Goal: Task Accomplishment & Management: Manage account settings

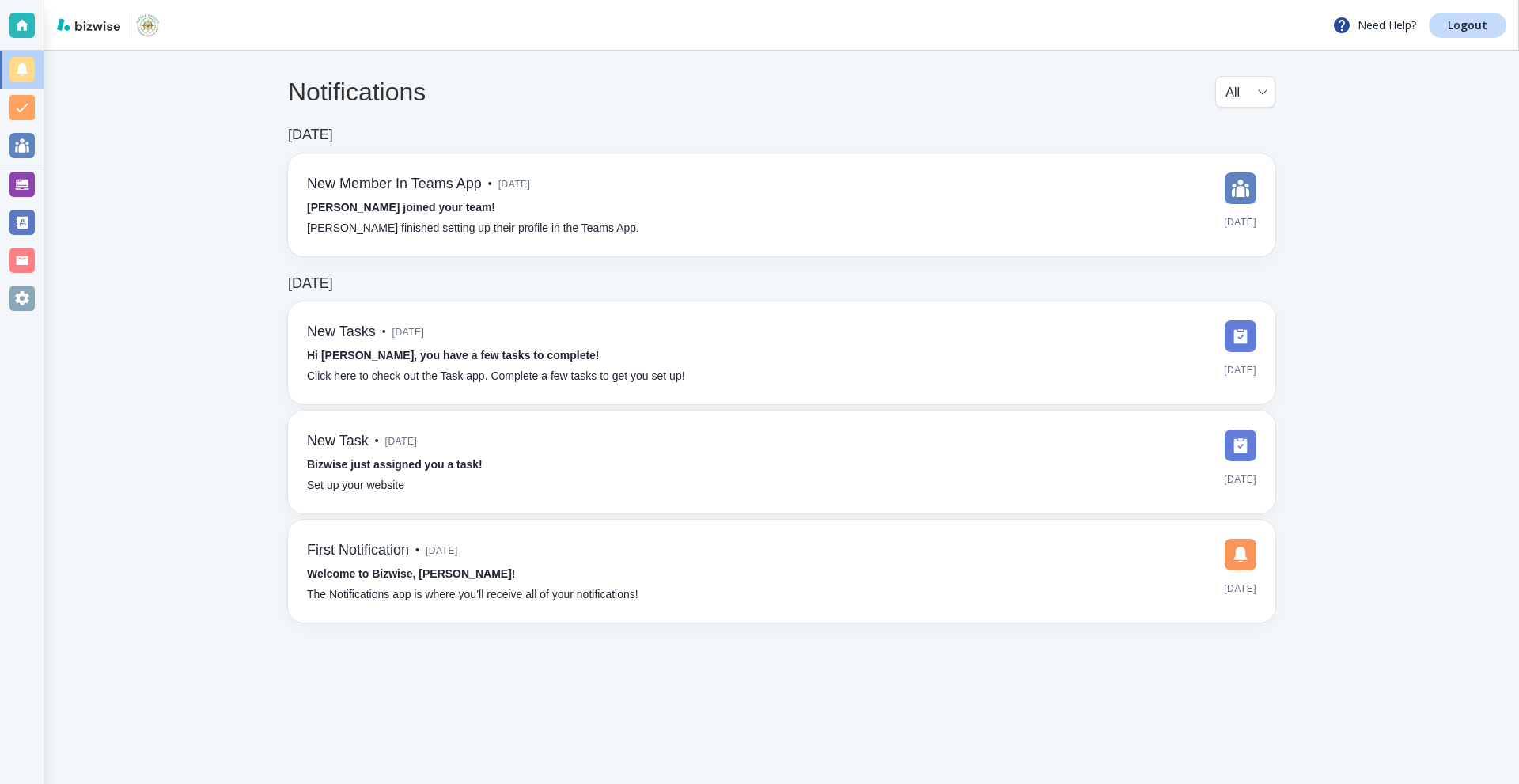
click at [23, 192] on div at bounding box center [22, 185] width 25 height 25
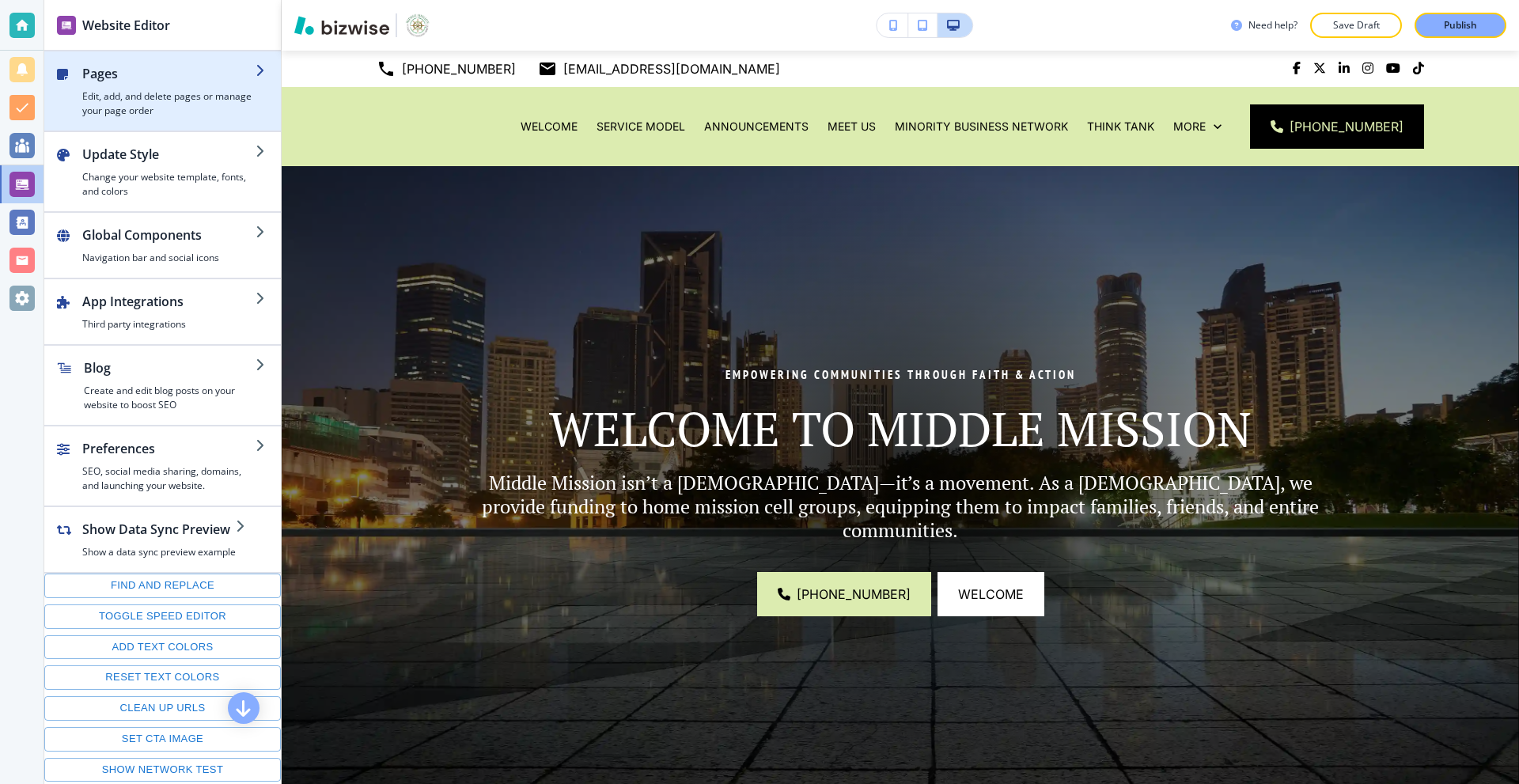
click at [150, 71] on h2 "Pages" at bounding box center [168, 73] width 173 height 19
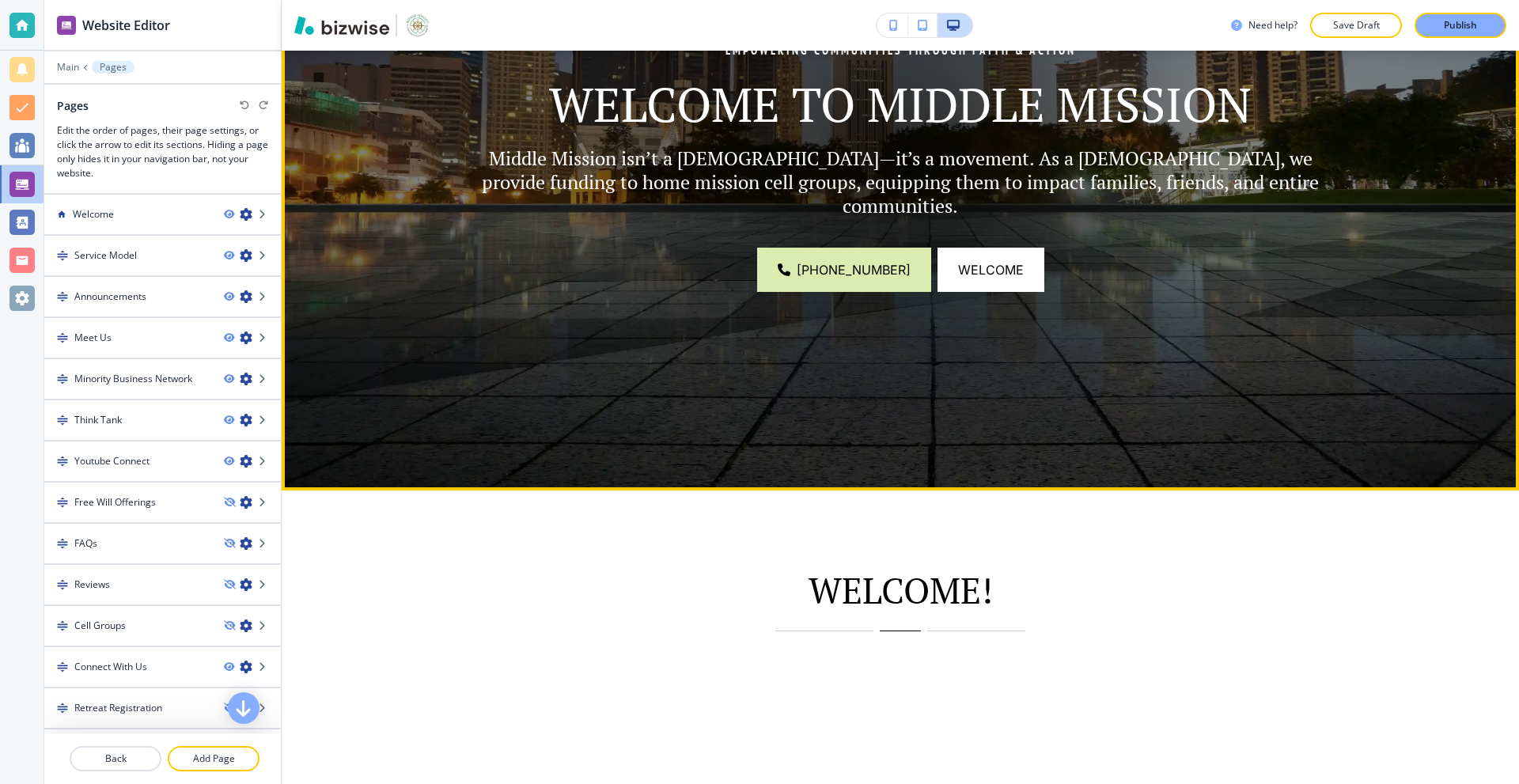
scroll to position [475, 0]
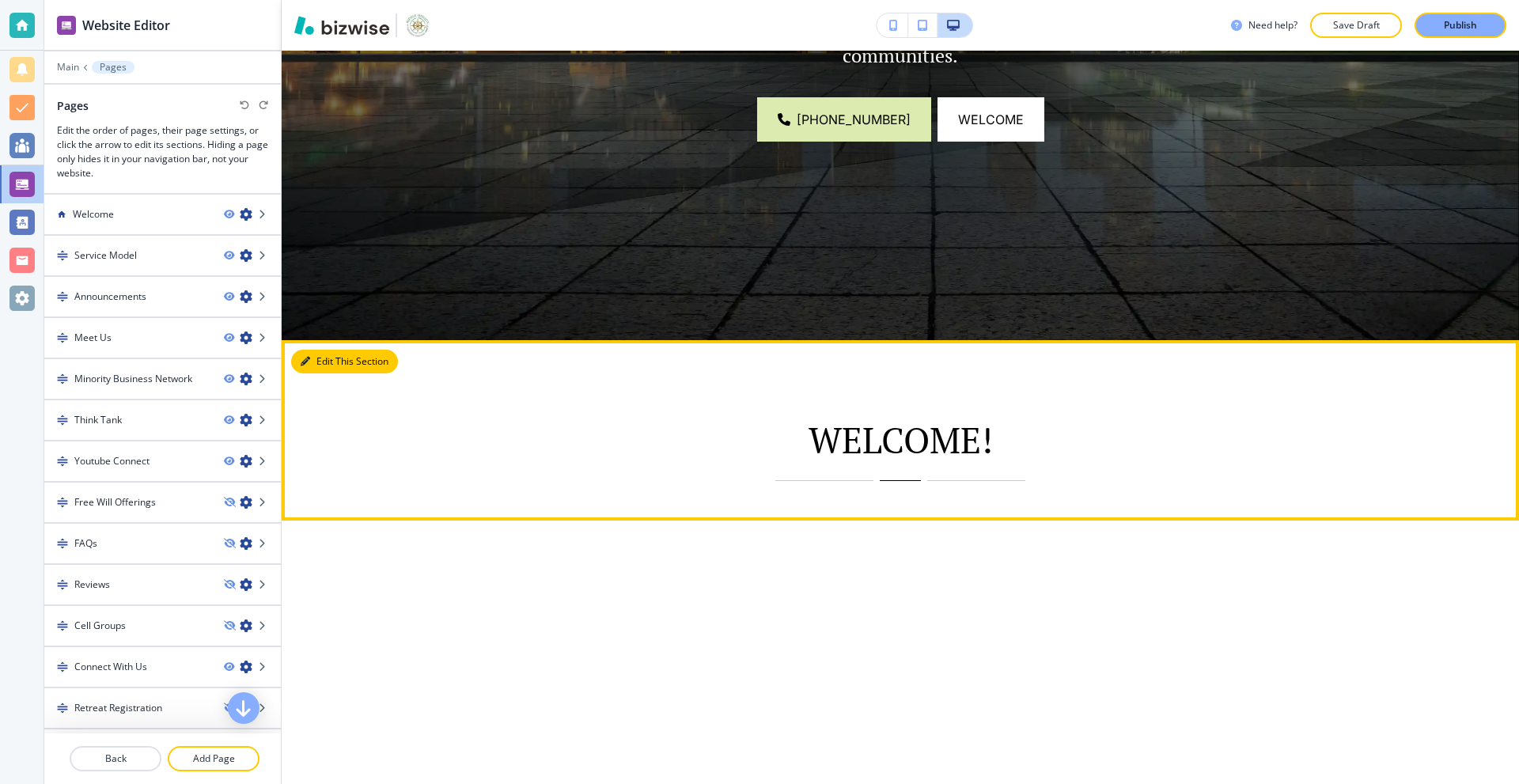
click at [326, 357] on button "Edit This Section" at bounding box center [344, 361] width 107 height 23
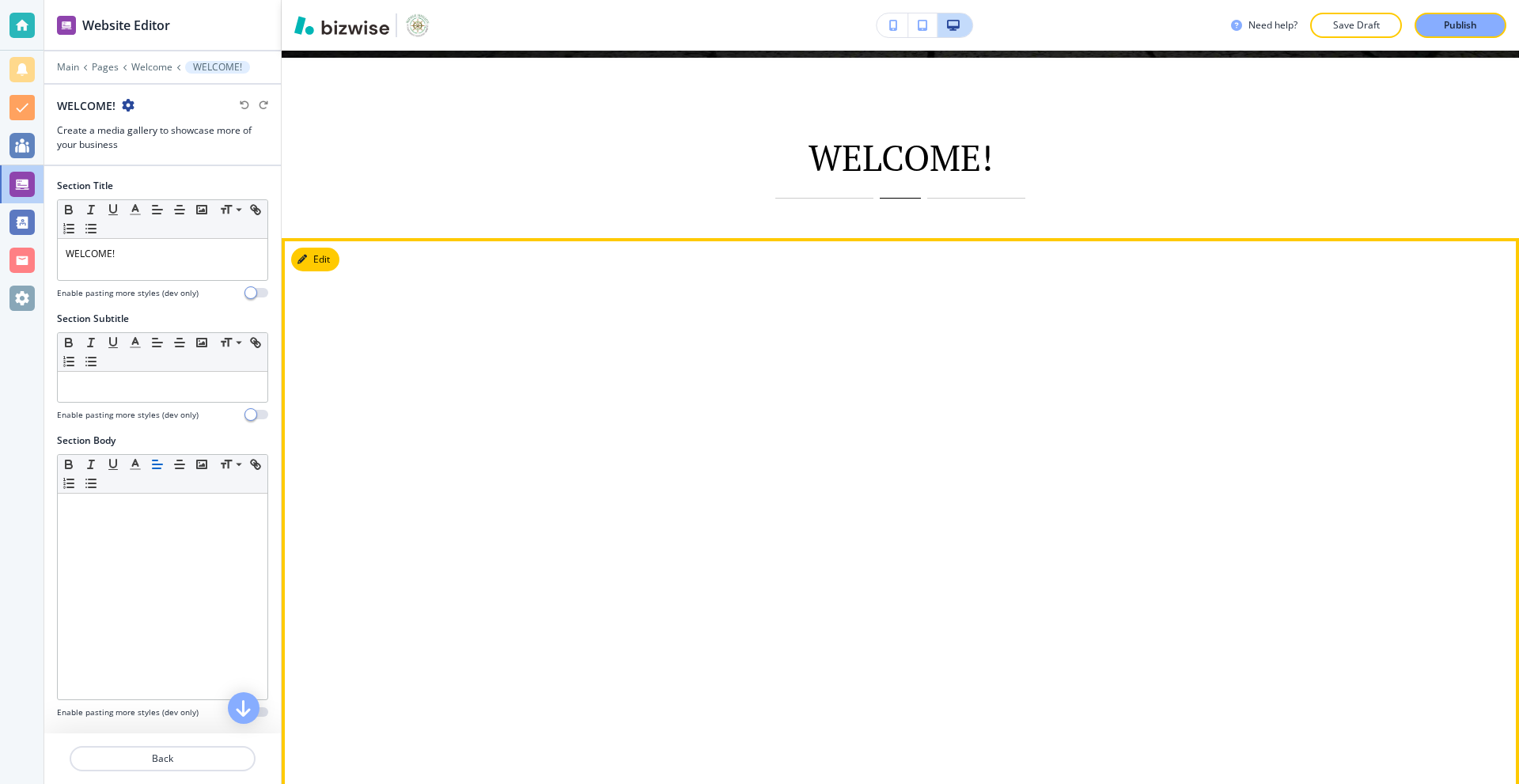
scroll to position [764, 0]
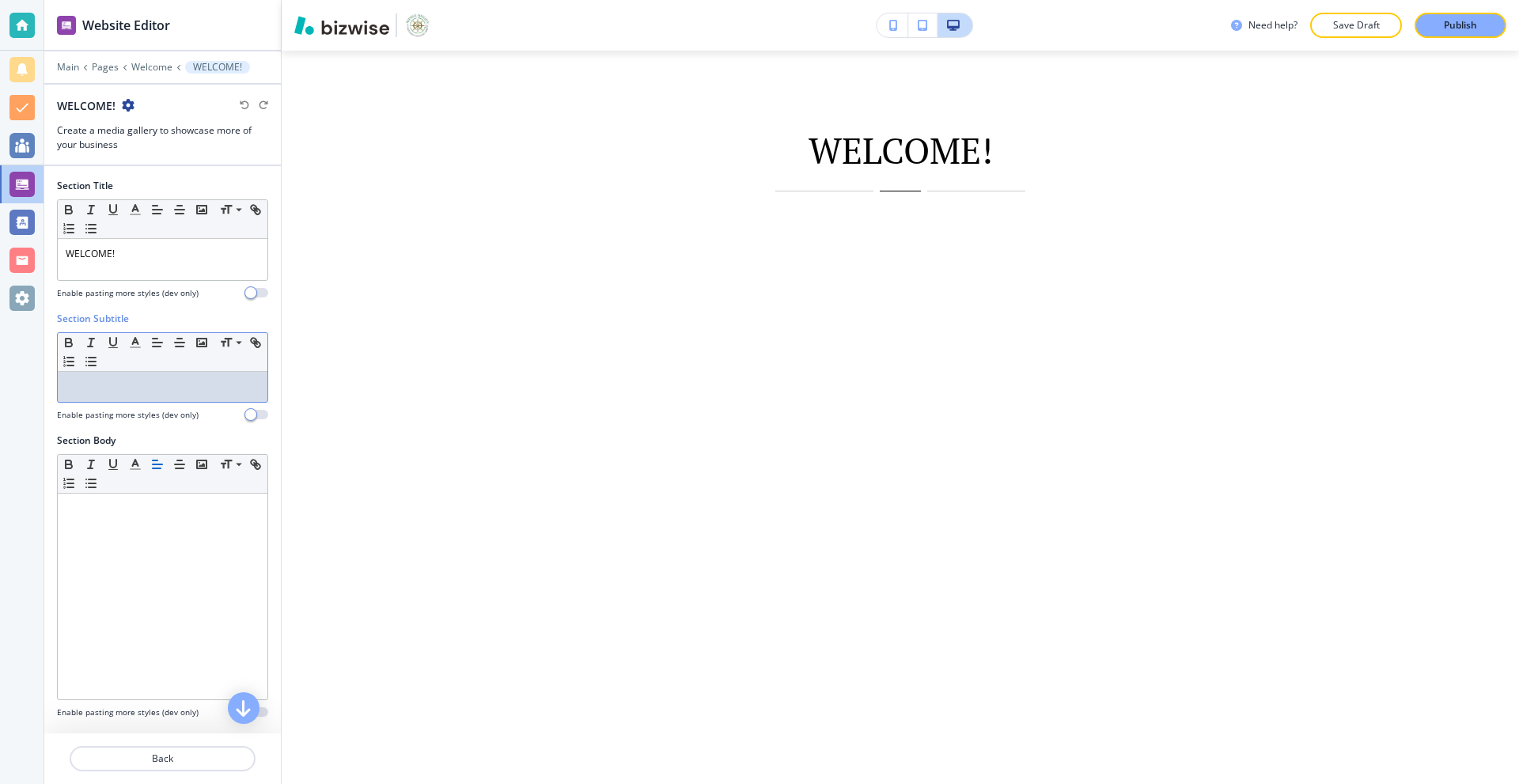
click at [142, 389] on p at bounding box center [162, 387] width 194 height 14
click at [119, 384] on p at bounding box center [162, 387] width 194 height 14
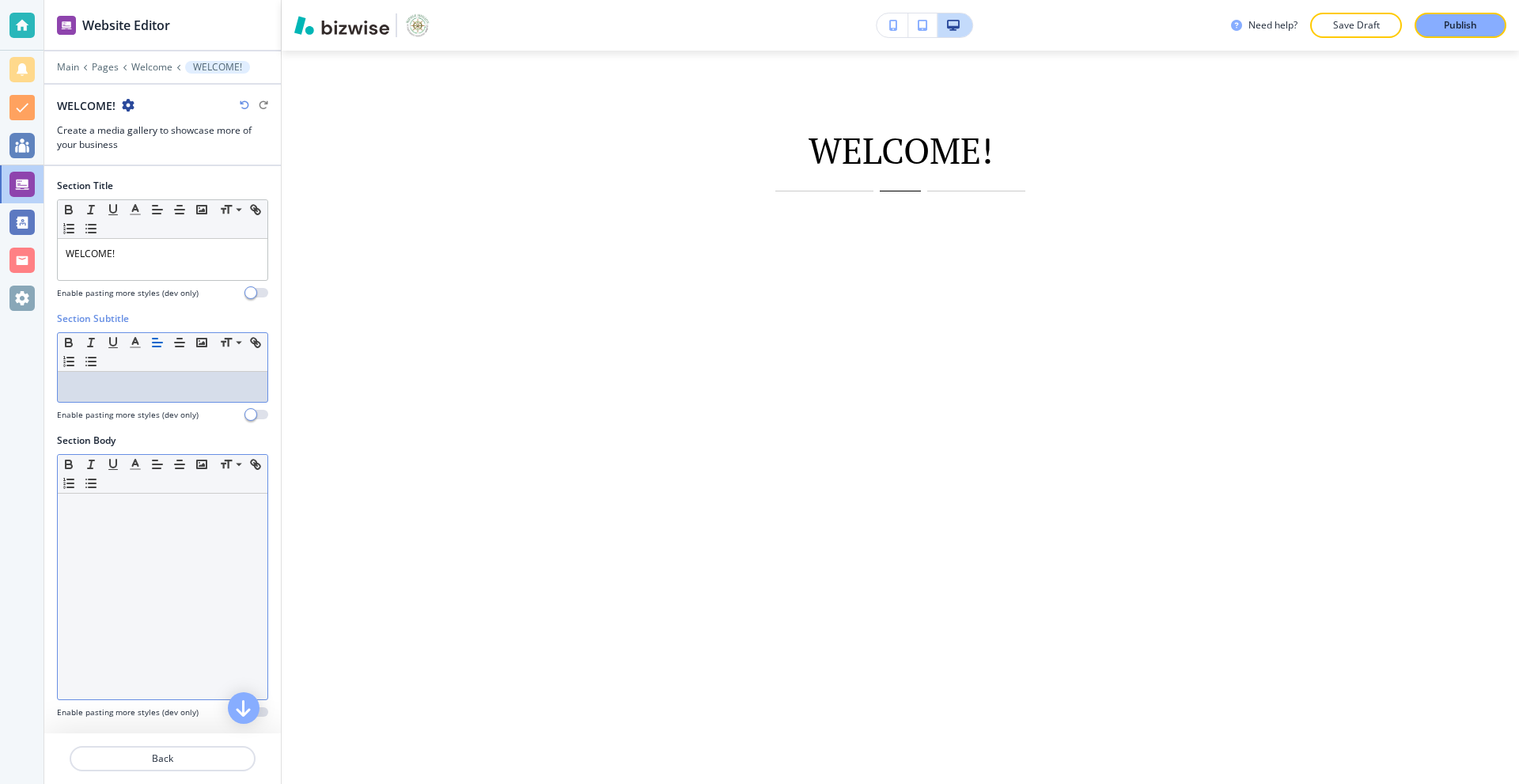
click at [151, 513] on p at bounding box center [162, 509] width 194 height 14
click at [105, 539] on div "The People's Pastor" at bounding box center [162, 596] width 210 height 205
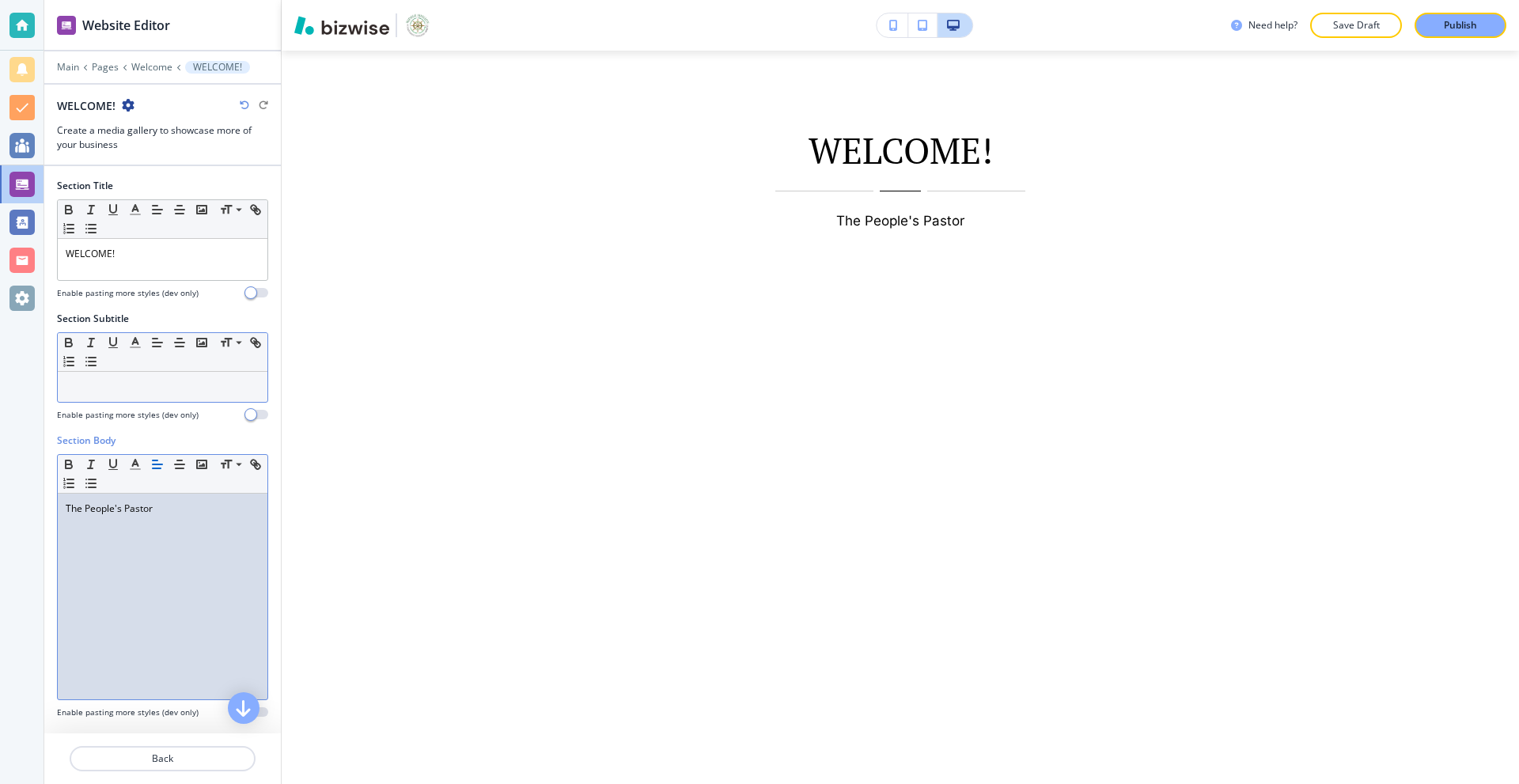
click at [166, 517] on div "The People's Pastor" at bounding box center [162, 596] width 210 height 205
click at [247, 526] on div "The People's Pastor Building Community within Communities" at bounding box center [162, 596] width 210 height 205
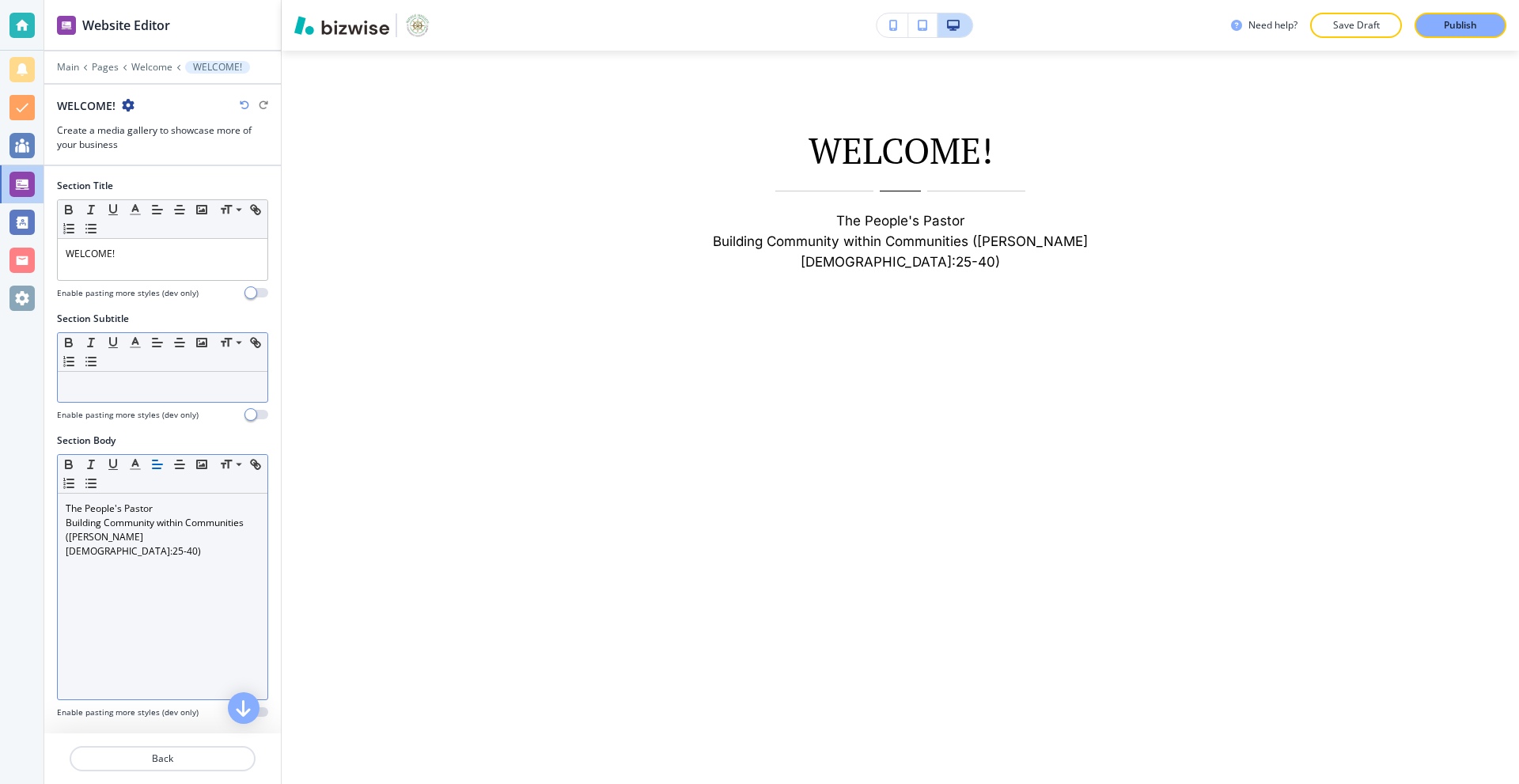
click at [108, 585] on div "The People's Pastor Building Community within Communities ([PERSON_NAME] 25:25-…" at bounding box center [162, 596] width 210 height 205
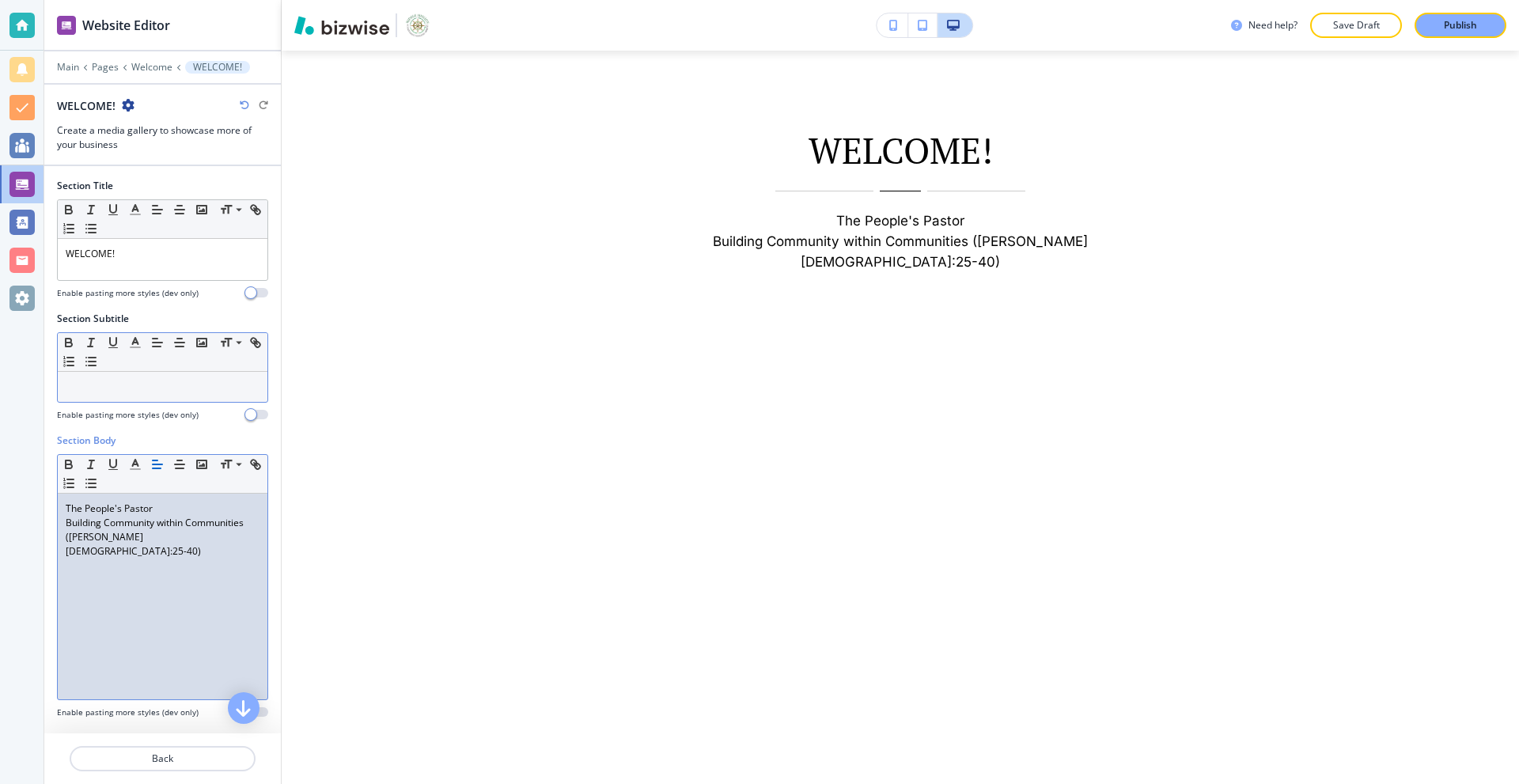
click at [177, 545] on div "The People's Pastor Building Community within Communities ([PERSON_NAME] 25:25-…" at bounding box center [162, 596] width 210 height 205
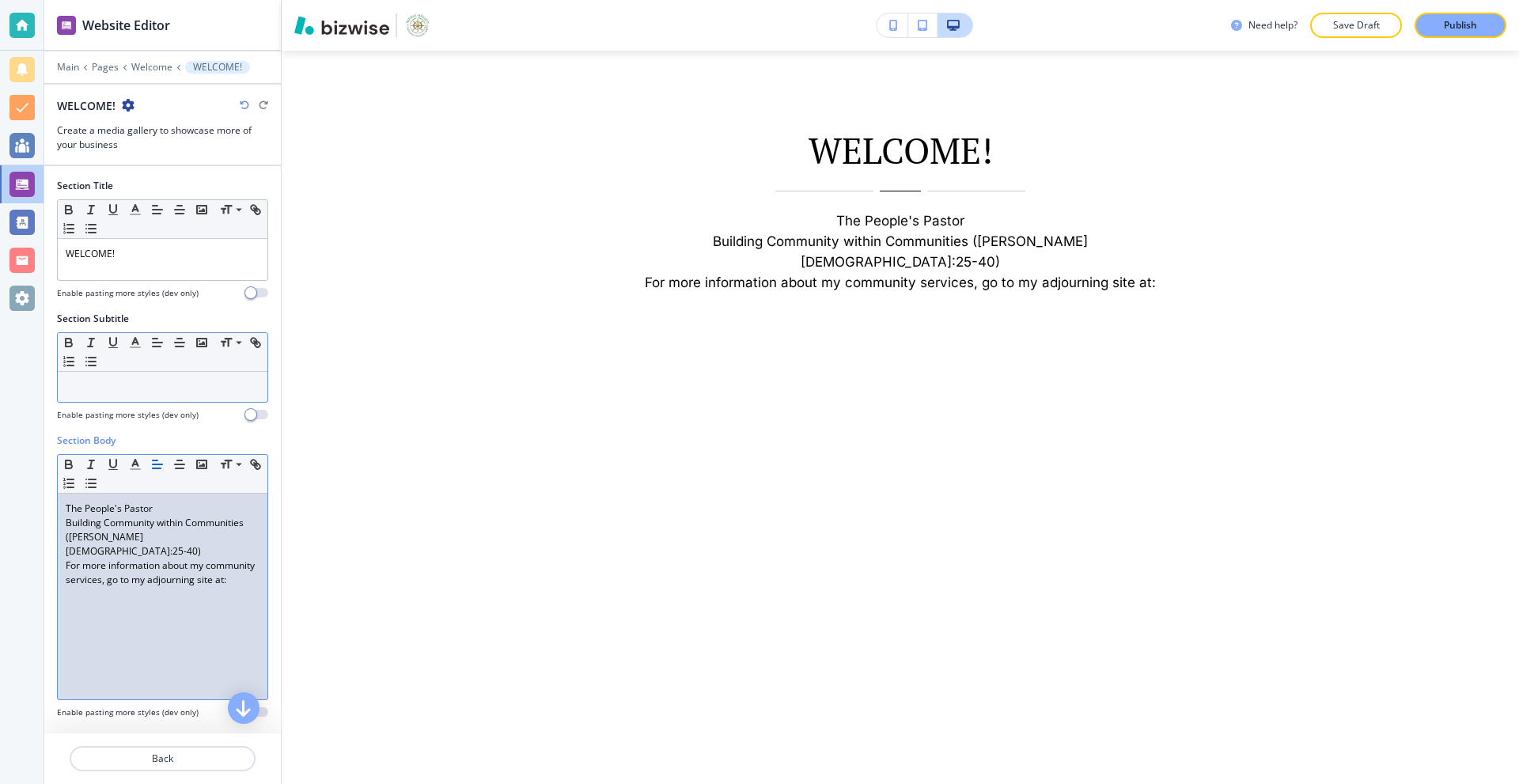
click at [195, 536] on p "Building Community within Communities ([PERSON_NAME][DEMOGRAPHIC_DATA]:25-40)" at bounding box center [162, 537] width 194 height 43
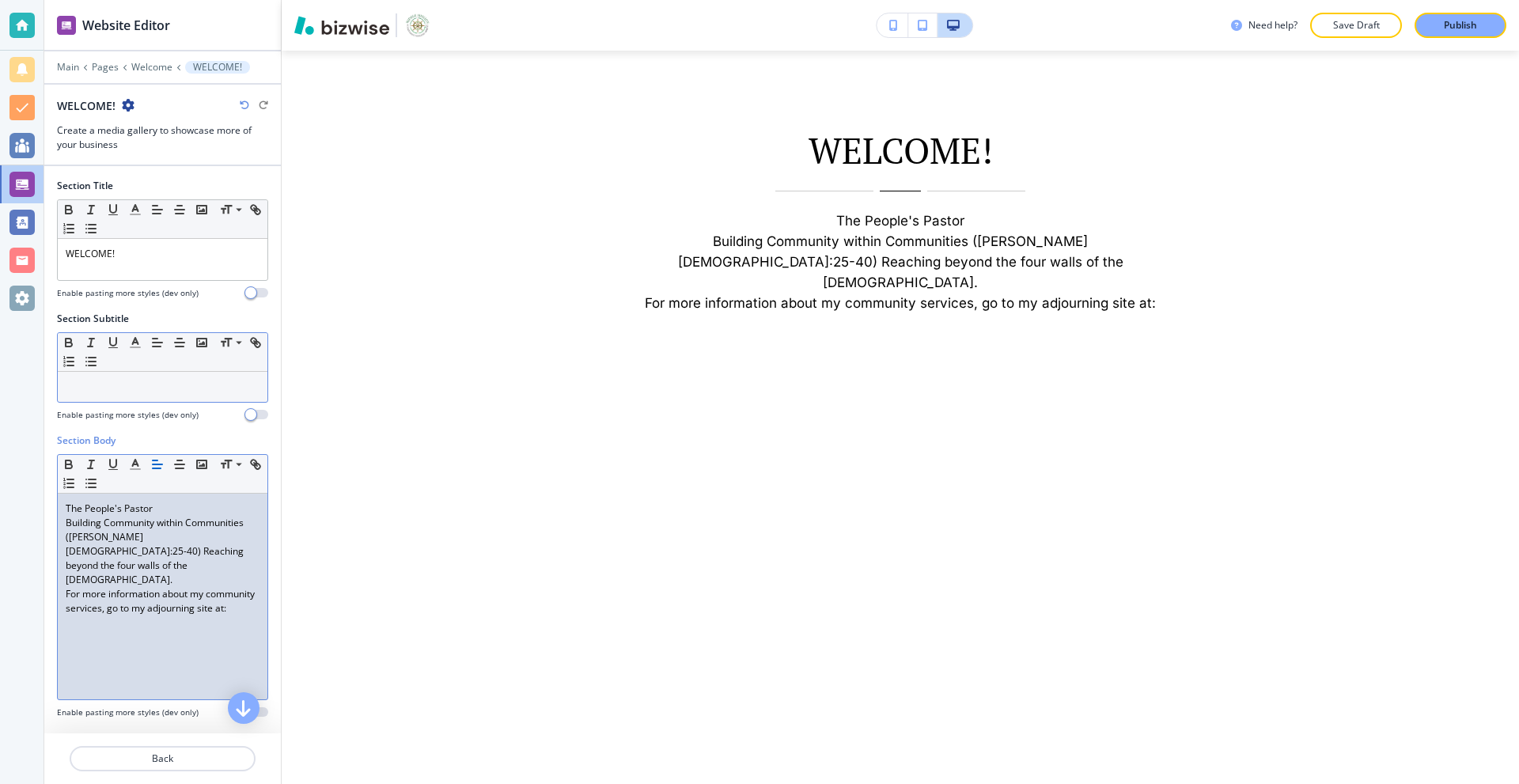
click at [148, 537] on p "Building Community within Communities ([PERSON_NAME][DEMOGRAPHIC_DATA]:25-40) R…" at bounding box center [162, 550] width 194 height 71
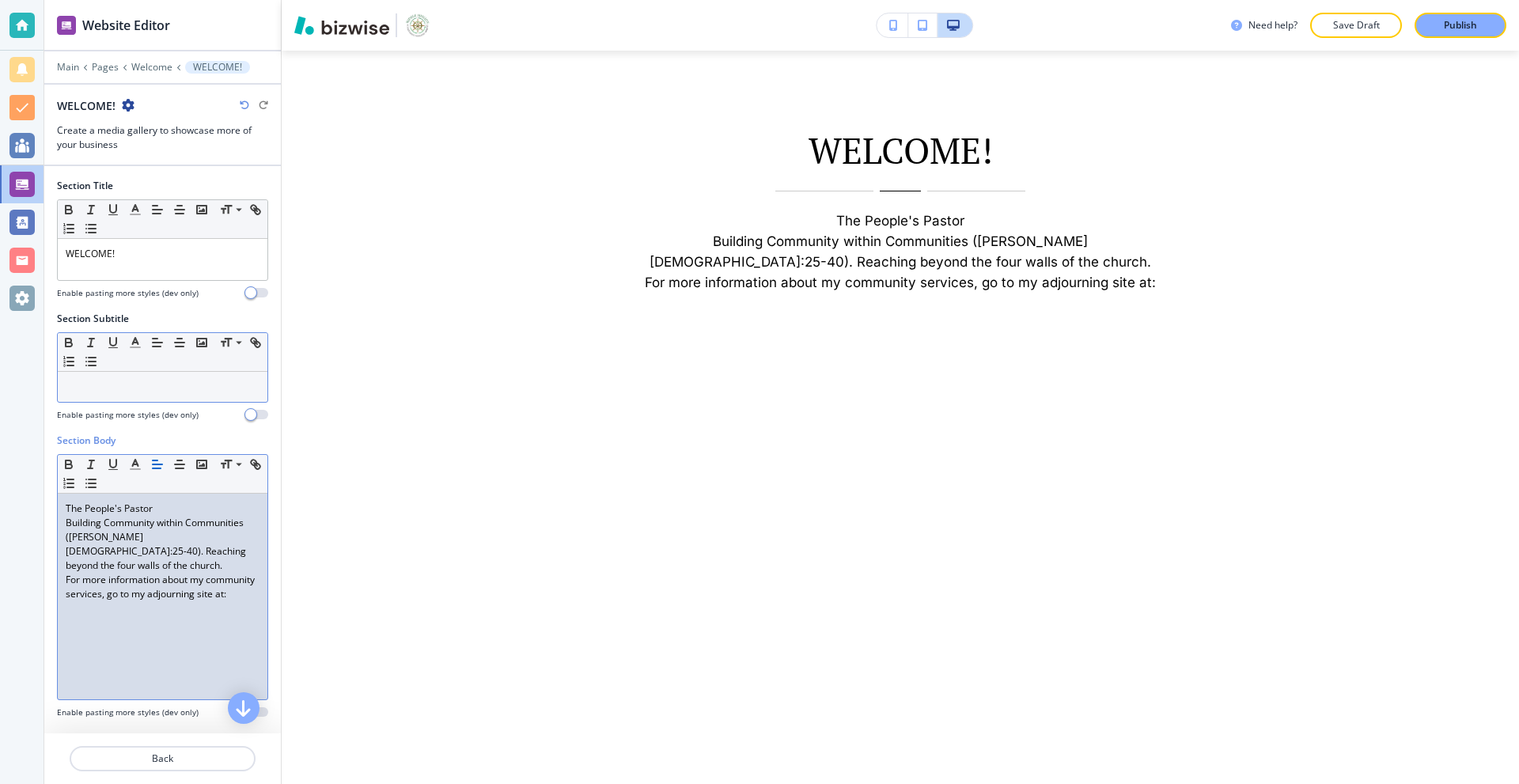
click at [189, 596] on p "For more information about my community services, go to my adjourning site at:" at bounding box center [162, 587] width 194 height 29
click at [133, 598] on p "For more information about my community services, go to my adjourning site at:" at bounding box center [162, 587] width 194 height 29
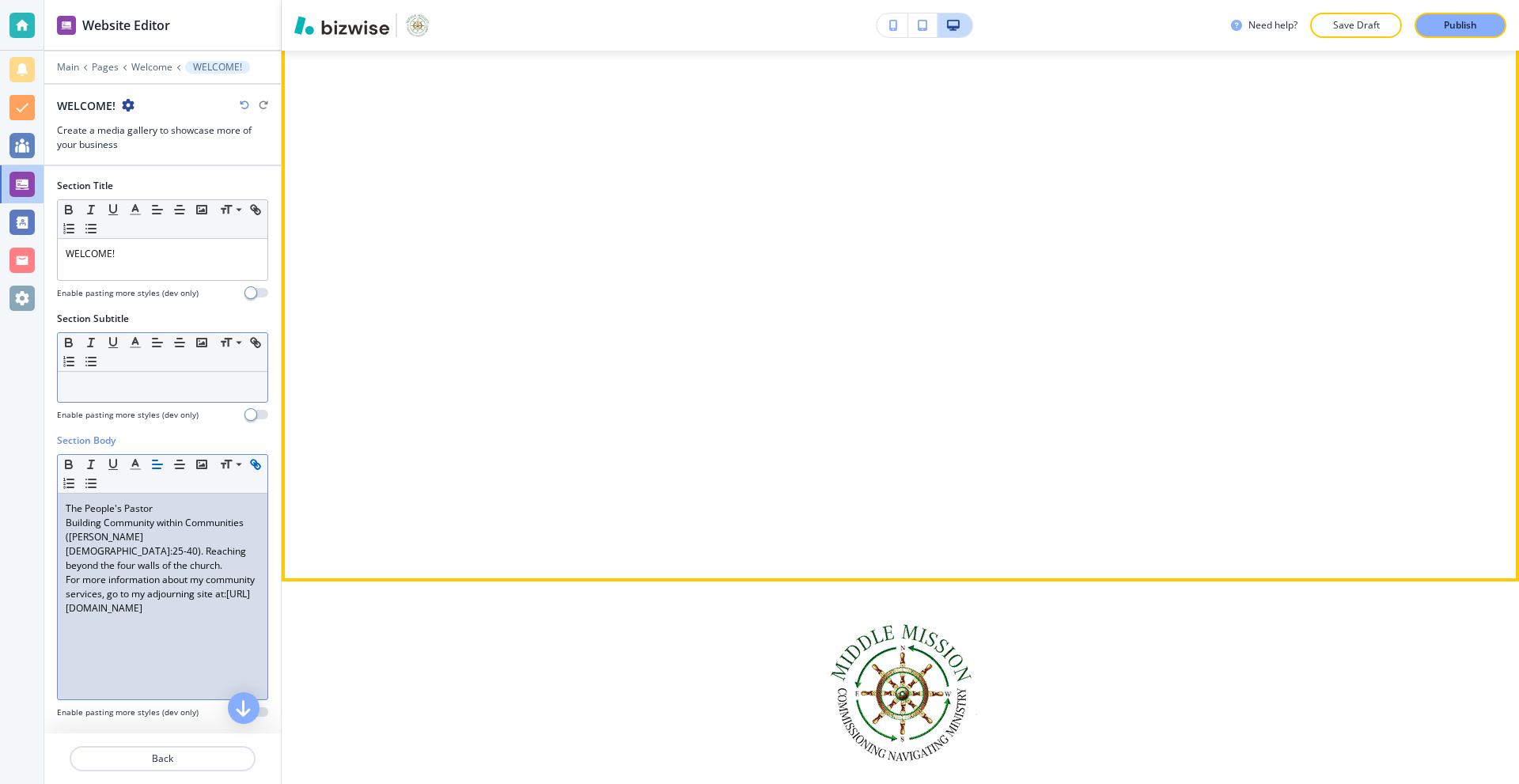
scroll to position [685, 0]
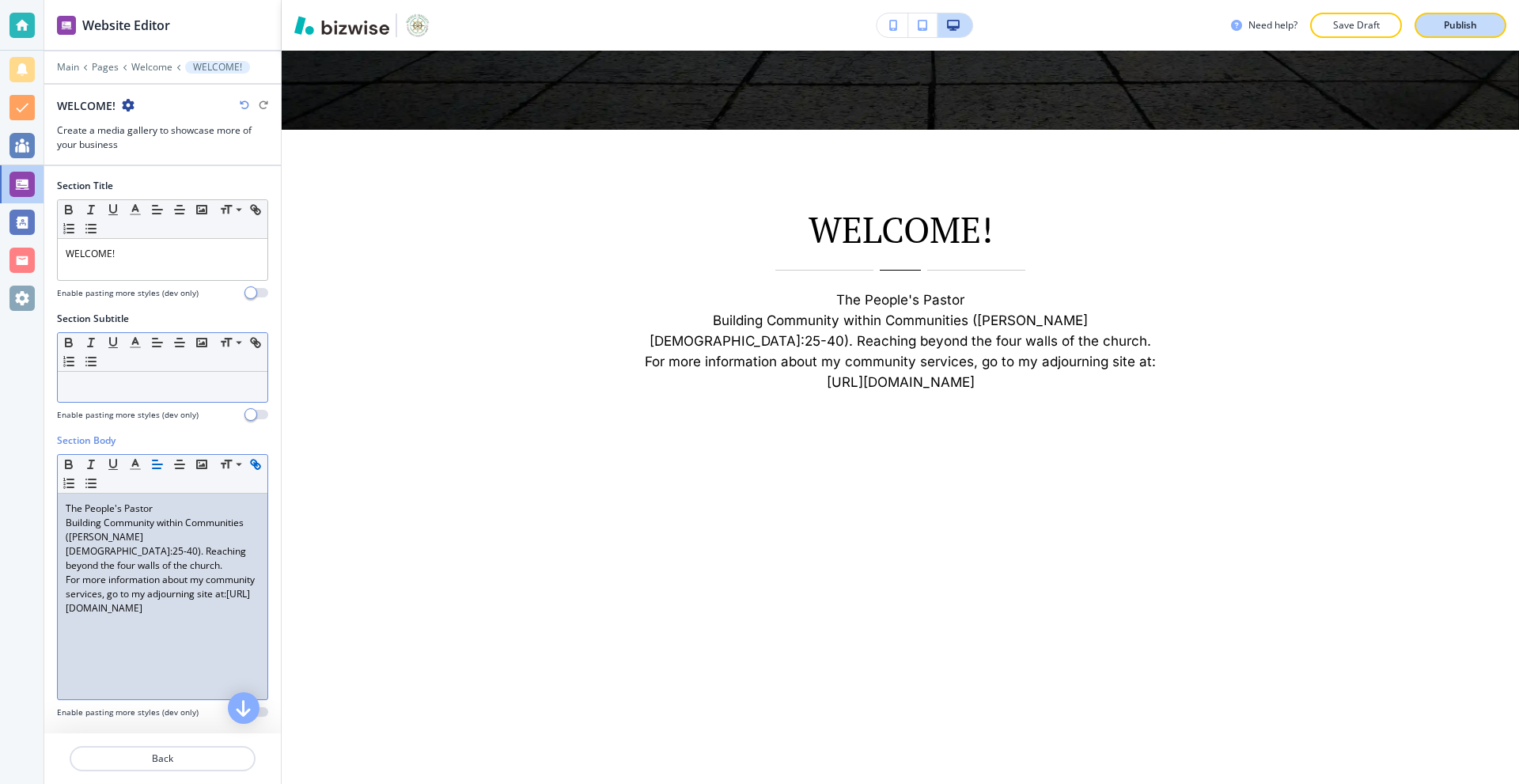
click at [1459, 23] on p "Publish" at bounding box center [1460, 25] width 33 height 14
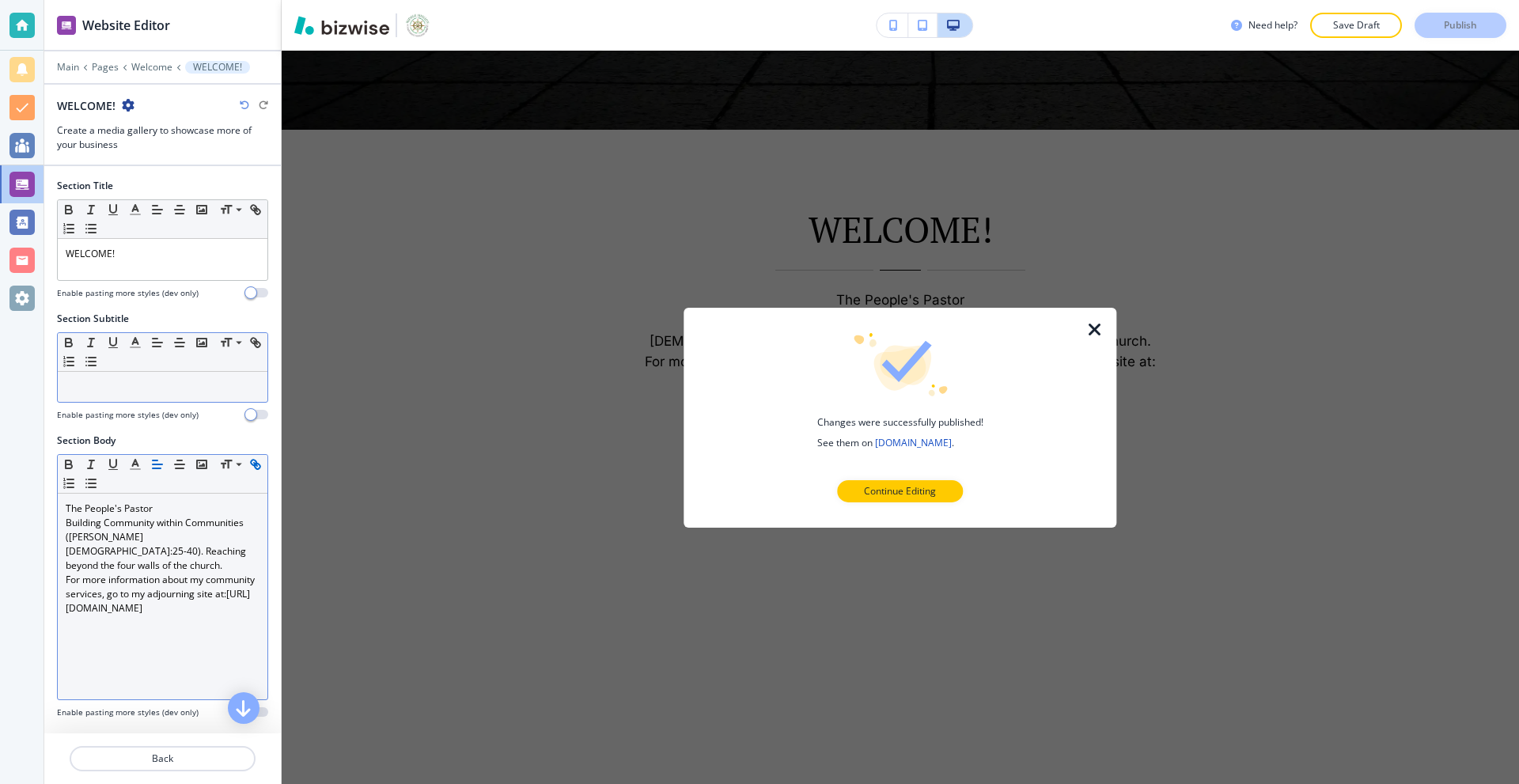
click at [1095, 328] on icon "button" at bounding box center [1094, 329] width 19 height 19
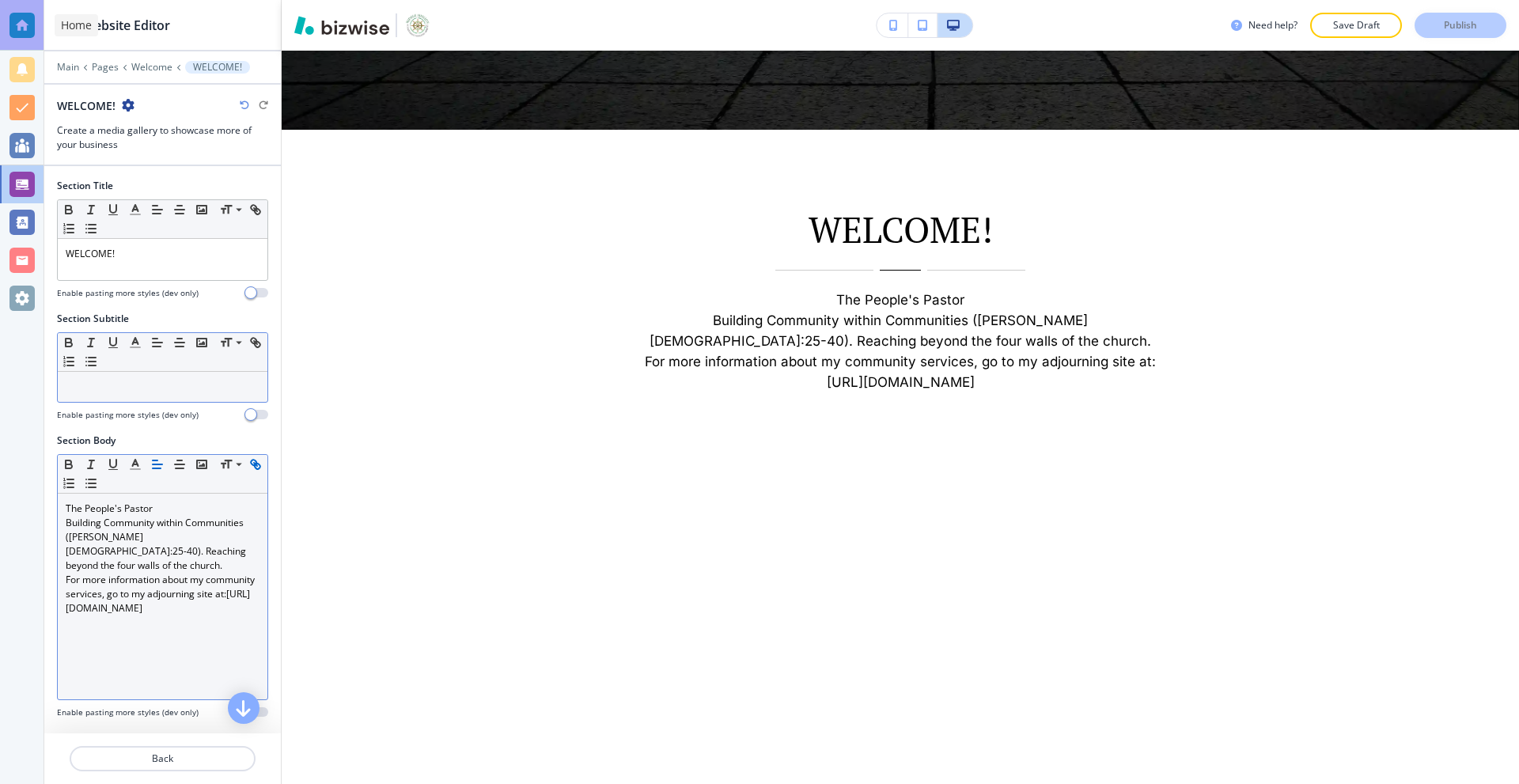
click at [29, 29] on div at bounding box center [22, 25] width 25 height 25
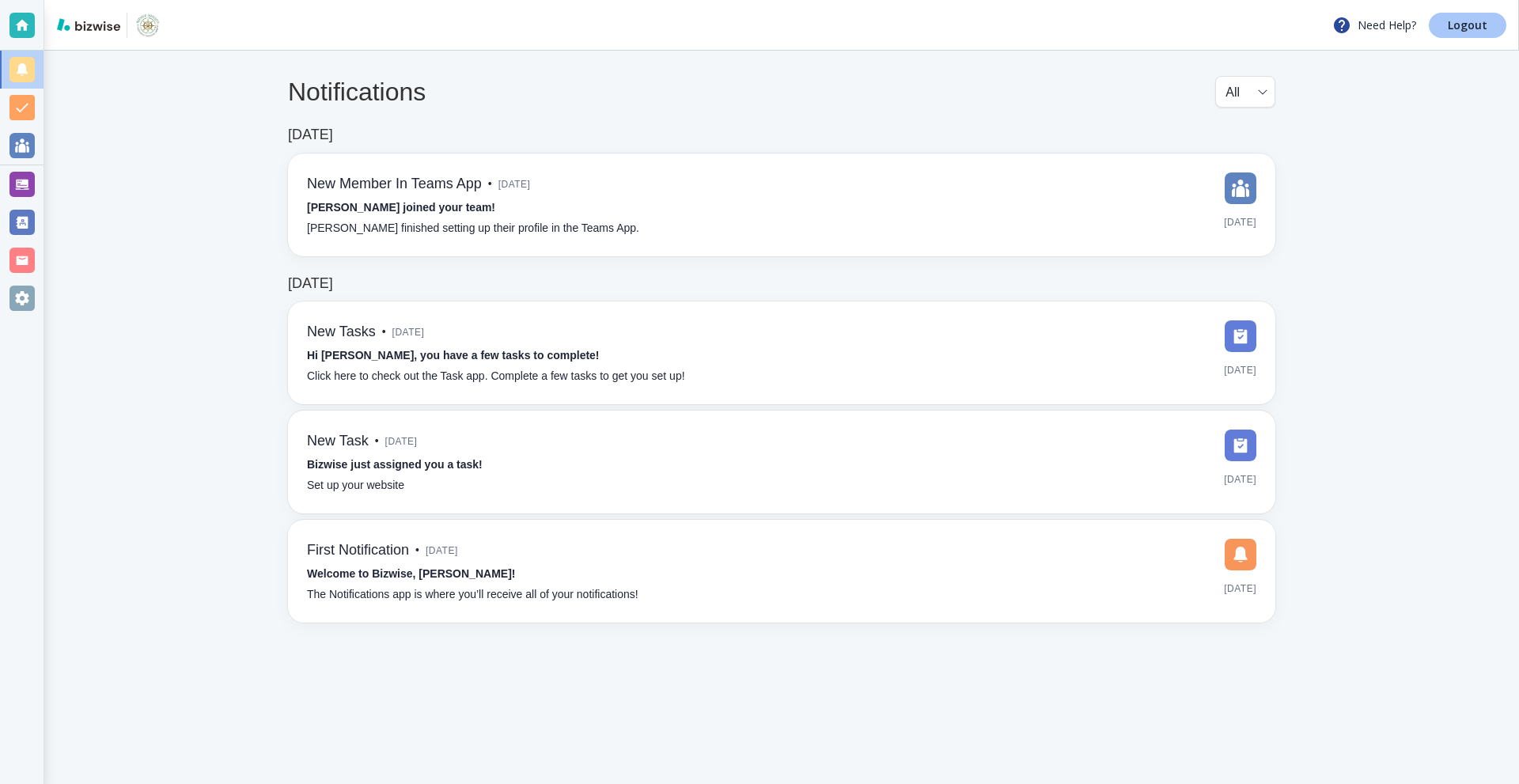
click at [1483, 21] on p "Logout" at bounding box center [1467, 25] width 39 height 11
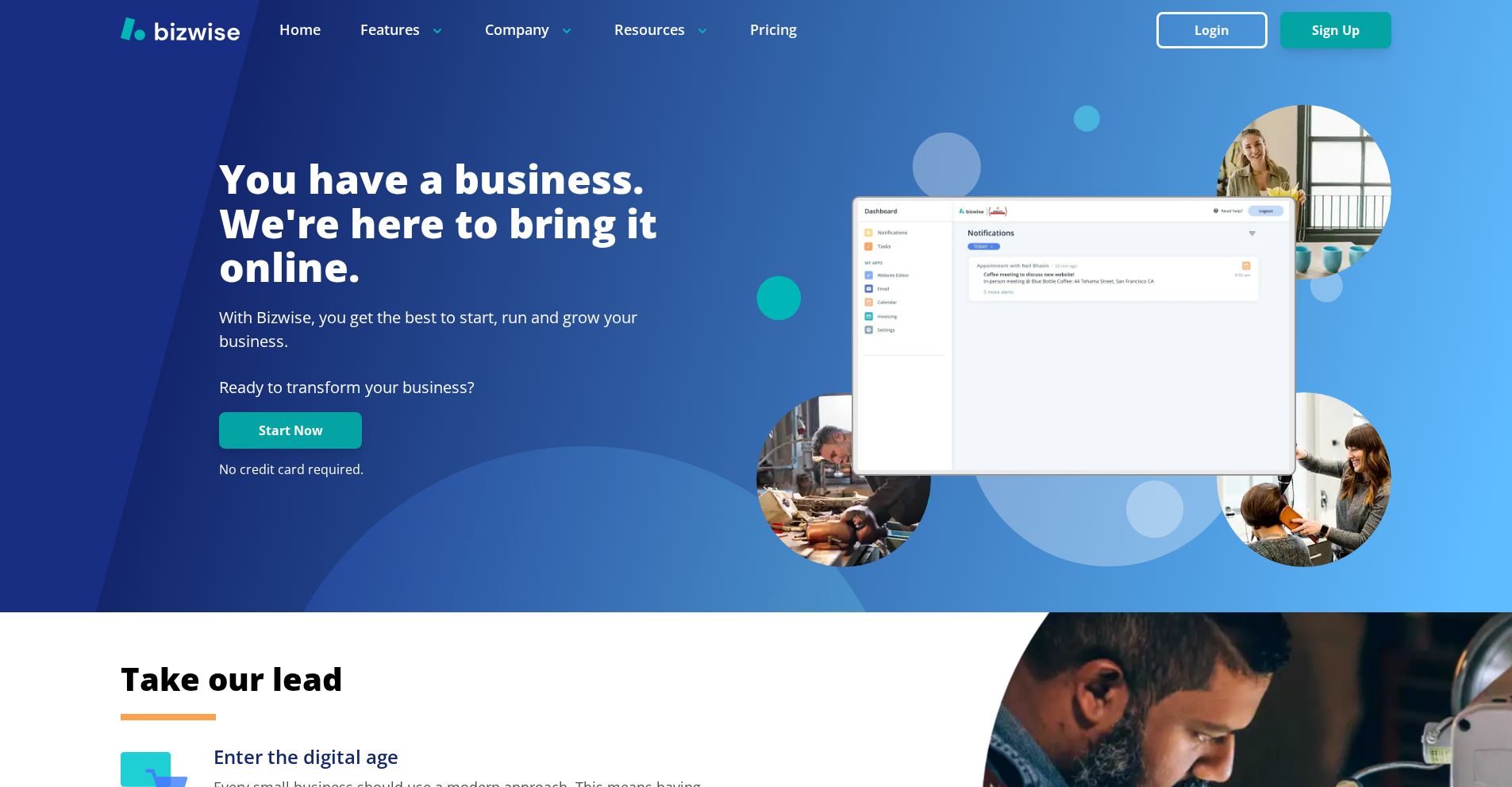
click at [1177, 5] on div at bounding box center [756, 30] width 1512 height 59
click at [1181, 18] on button "Login" at bounding box center [1212, 30] width 112 height 37
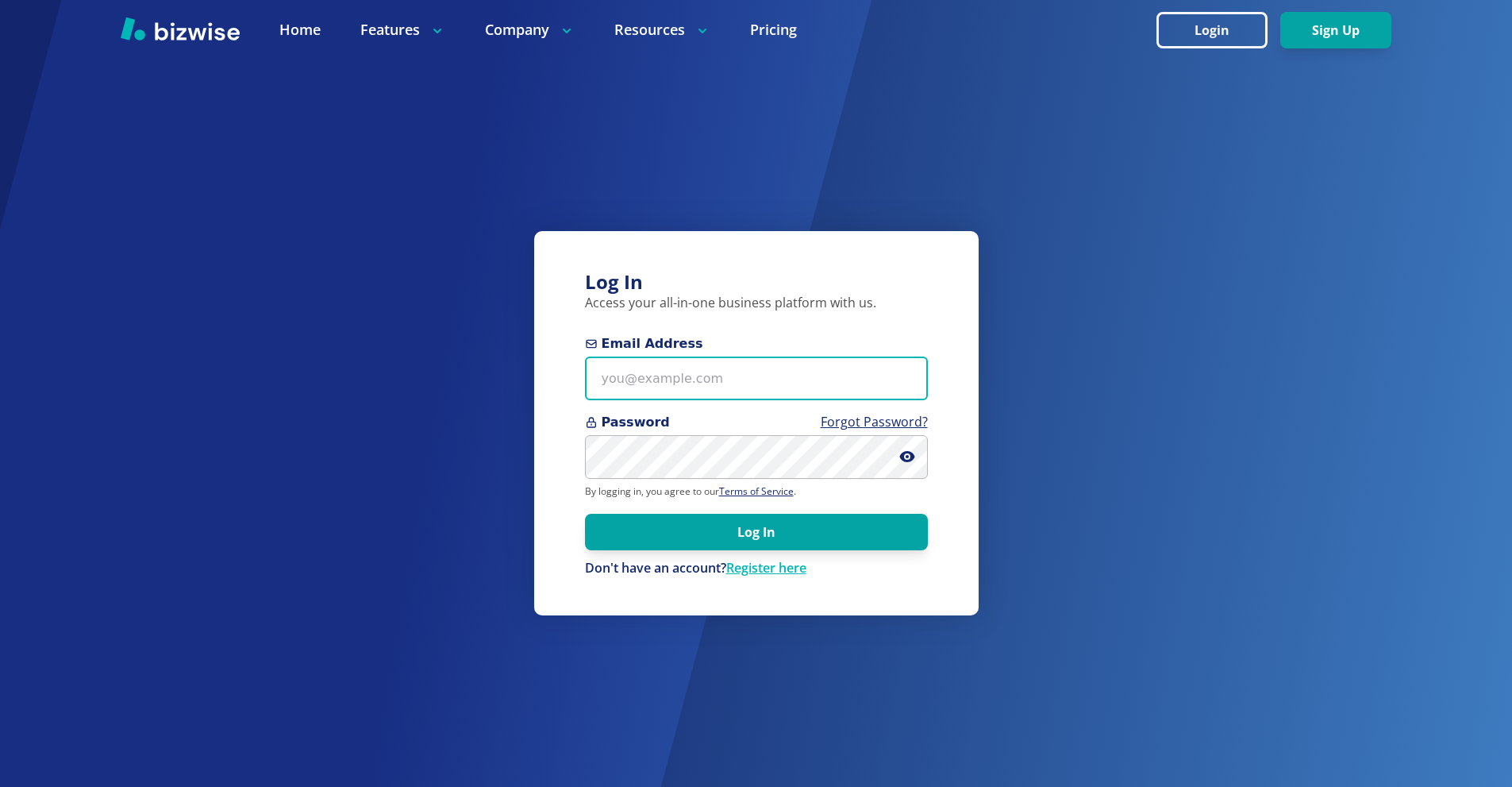
click at [702, 358] on input "Email Address" at bounding box center [756, 378] width 343 height 44
paste input "rick.willis@philips.com"
type input "rick.willis@philips.com"
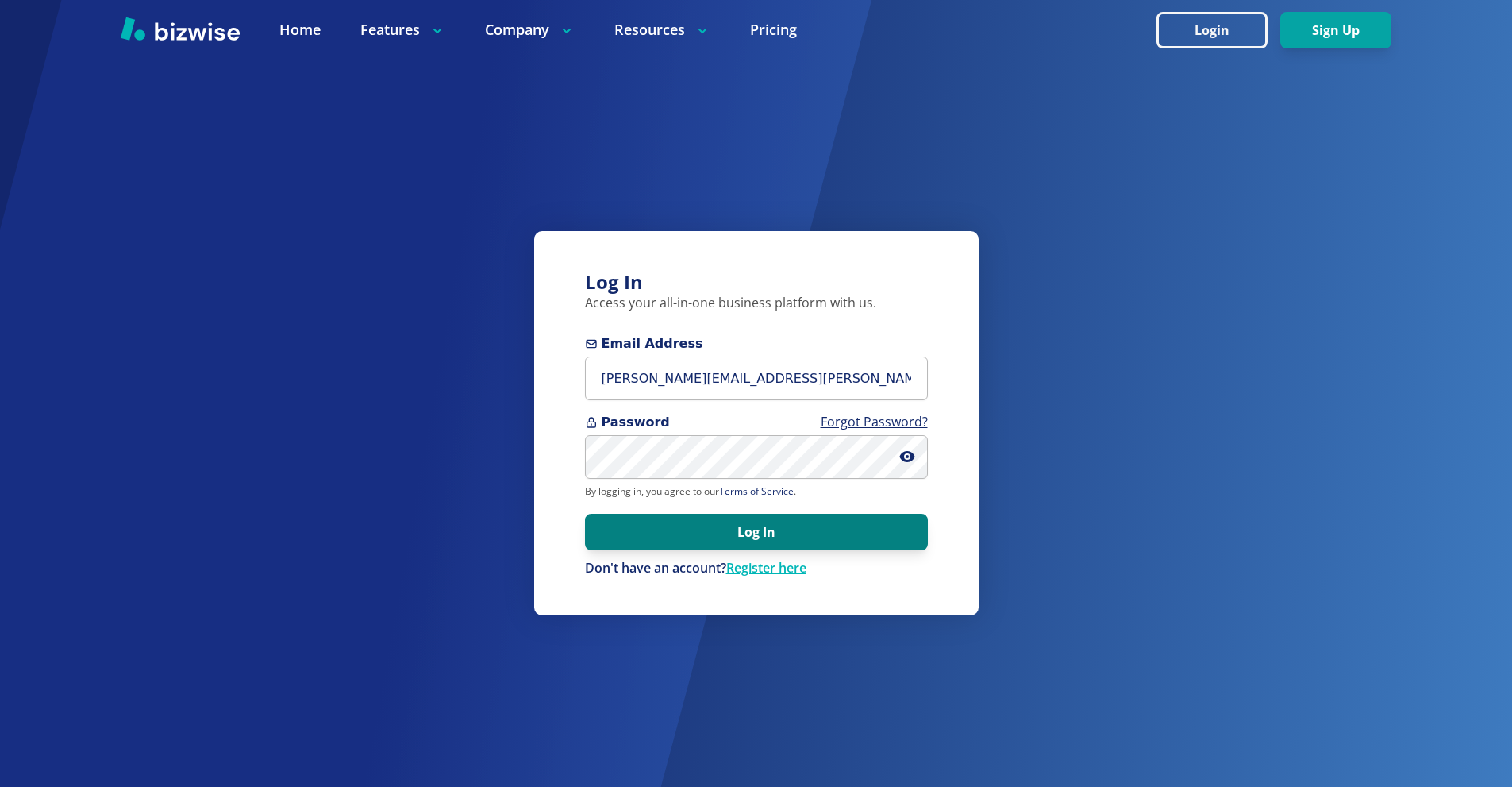
click at [762, 524] on button "Log In" at bounding box center [756, 532] width 343 height 37
